Goal: Find specific page/section: Find specific page/section

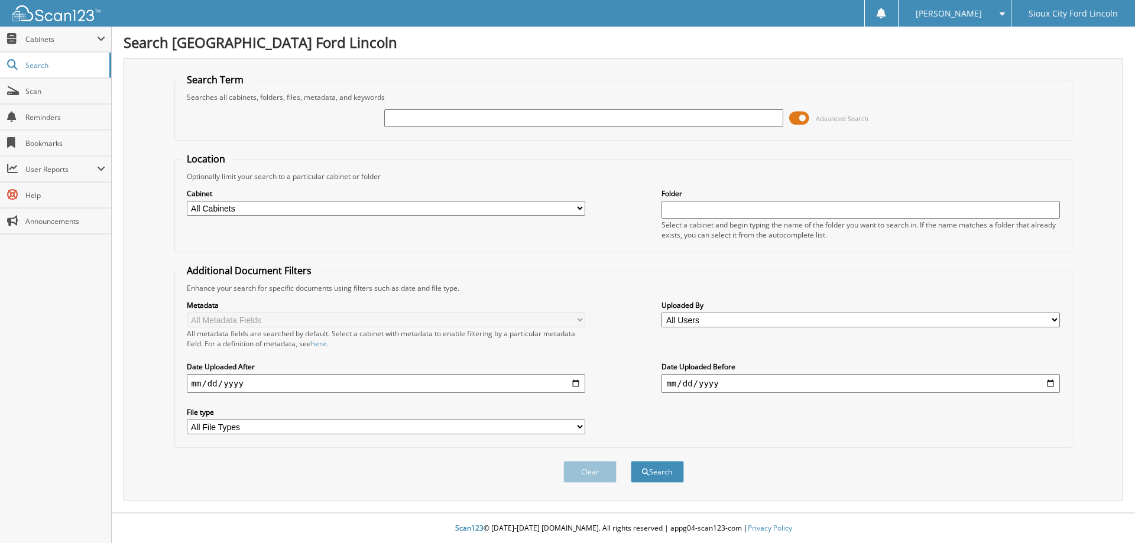
click at [415, 118] on input "text" at bounding box center [583, 118] width 398 height 18
type input "946215"
click at [631, 461] on button "Search" at bounding box center [657, 472] width 53 height 22
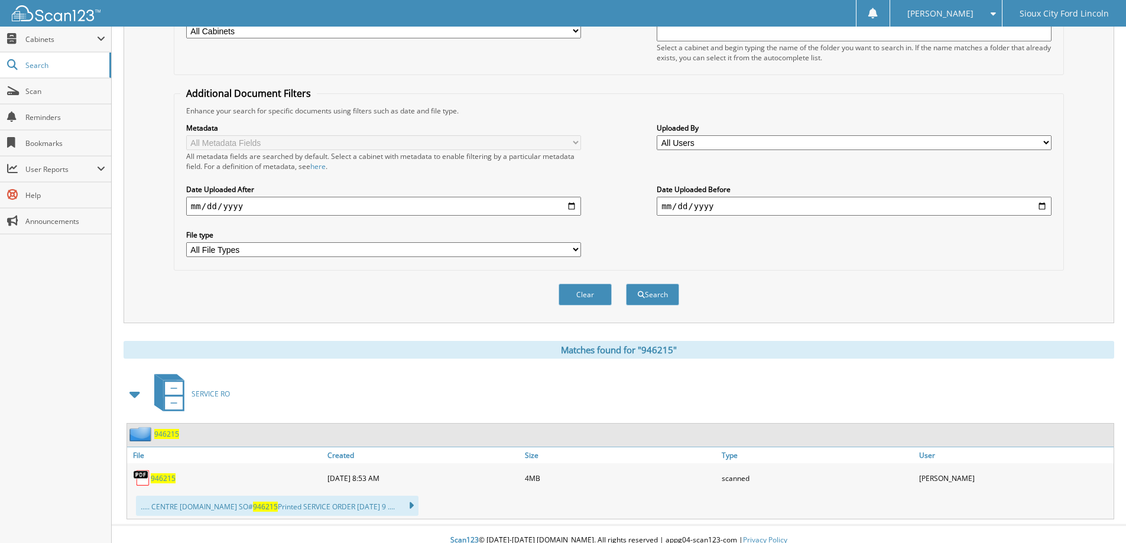
scroll to position [190, 0]
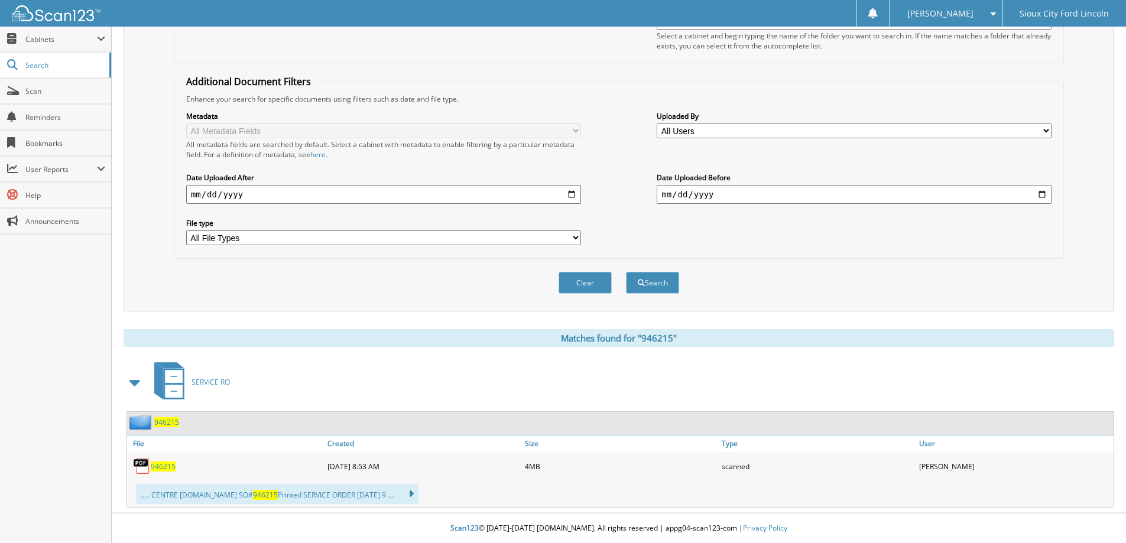
click at [161, 467] on span "946215" at bounding box center [163, 467] width 25 height 10
